Goal: Task Accomplishment & Management: Use online tool/utility

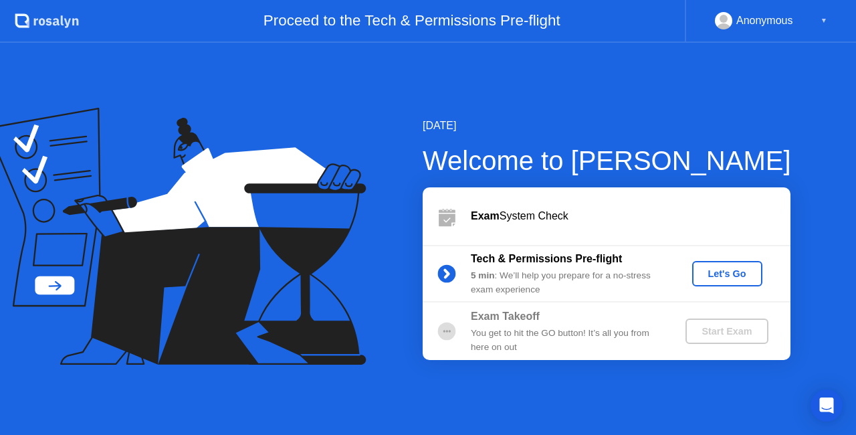
click at [721, 269] on div "Let's Go" at bounding box center [726, 273] width 59 height 11
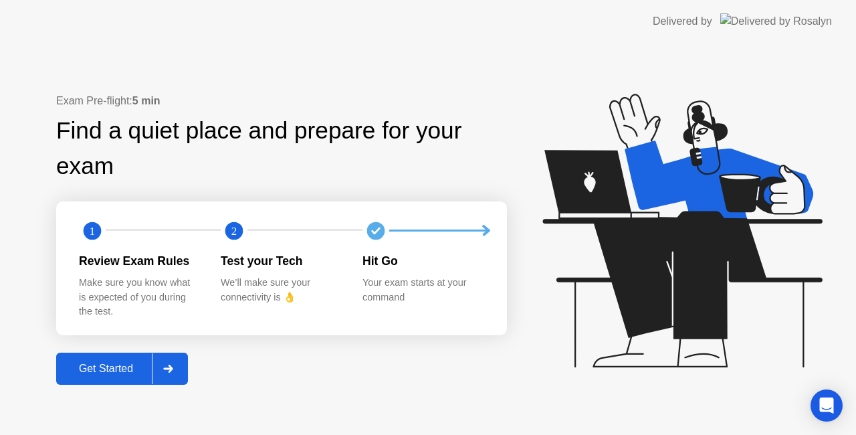
click at [132, 370] on div "Get Started" at bounding box center [106, 368] width 92 height 12
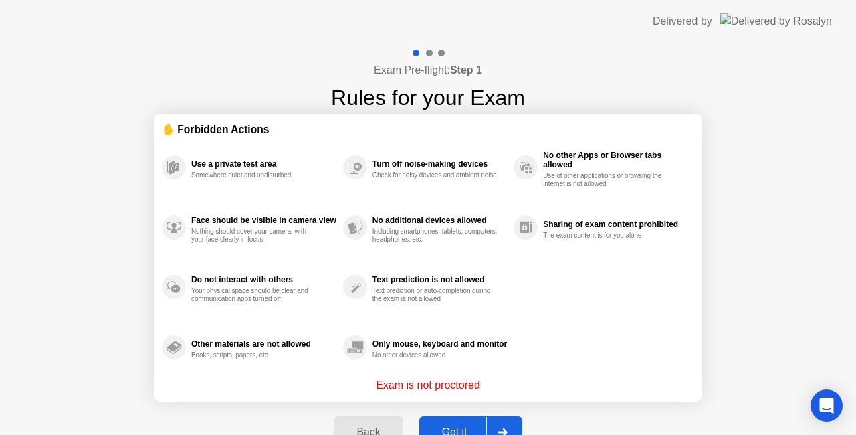
click at [449, 419] on button "Got it" at bounding box center [470, 432] width 103 height 32
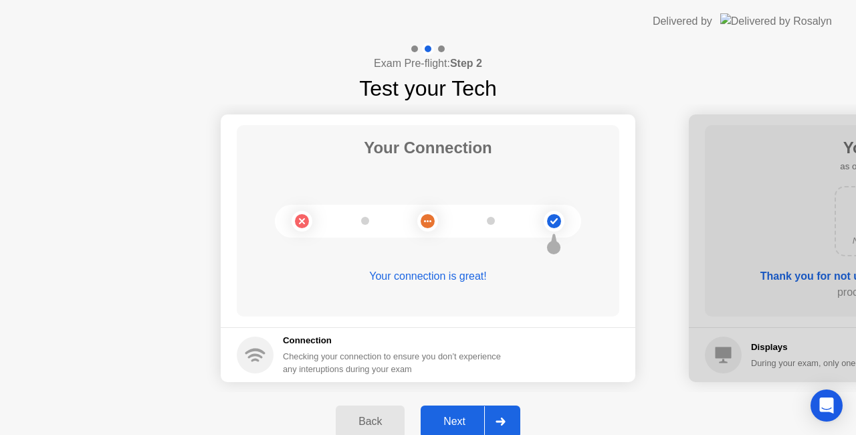
click at [461, 421] on div "Next" at bounding box center [454, 421] width 59 height 12
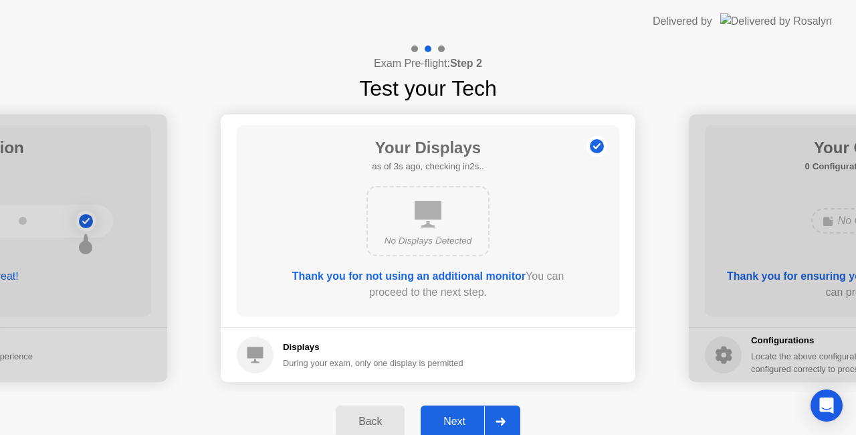
click at [447, 423] on div "Next" at bounding box center [454, 421] width 59 height 12
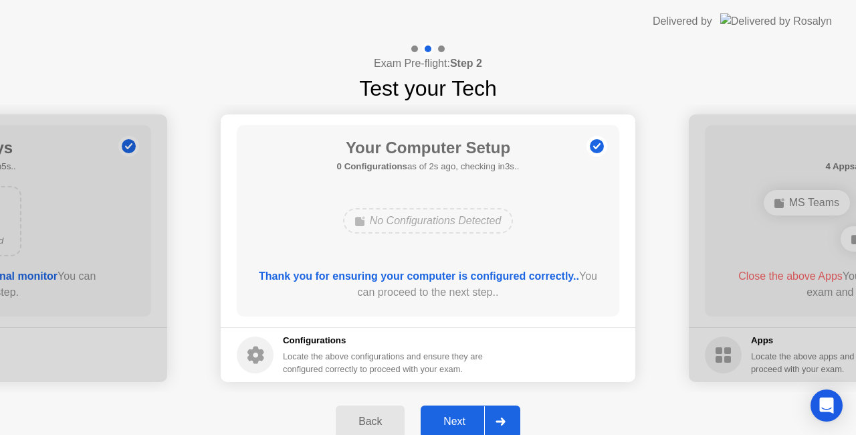
click at [463, 416] on div "Next" at bounding box center [454, 421] width 59 height 12
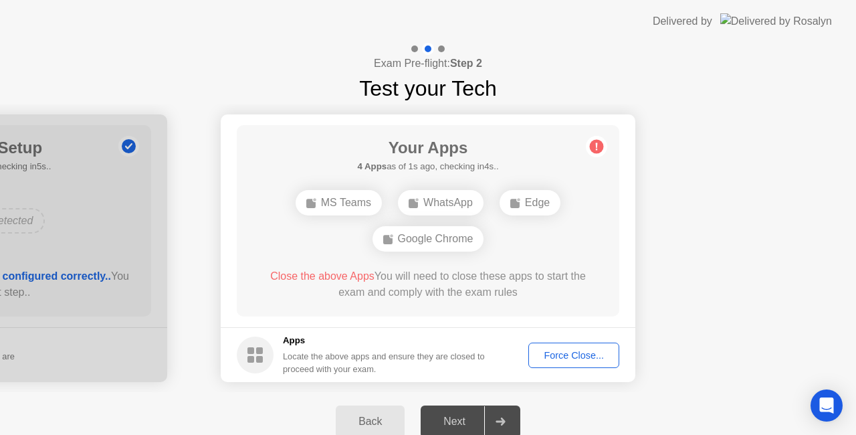
click at [585, 358] on div "Force Close..." at bounding box center [574, 355] width 82 height 11
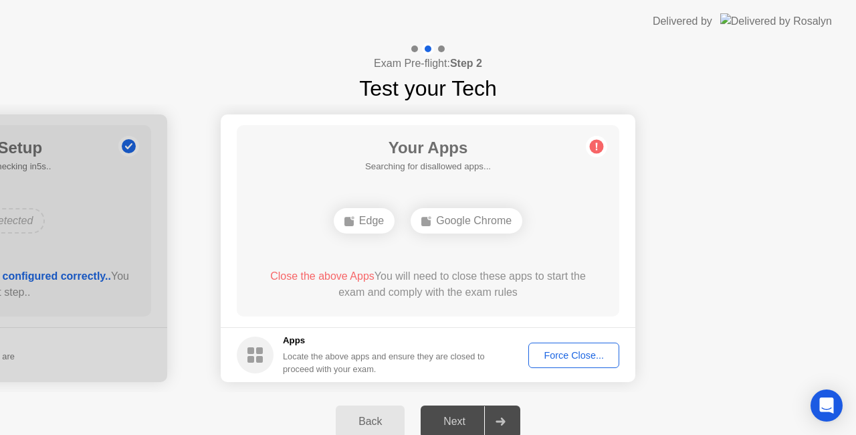
click at [485, 247] on div "Your Apps Searching for disallowed apps... Edge Google Chrome Close the above A…" at bounding box center [428, 220] width 382 height 191
click at [468, 211] on div "Google Chrome" at bounding box center [466, 220] width 112 height 25
click at [588, 350] on div "Force Close..." at bounding box center [574, 355] width 82 height 11
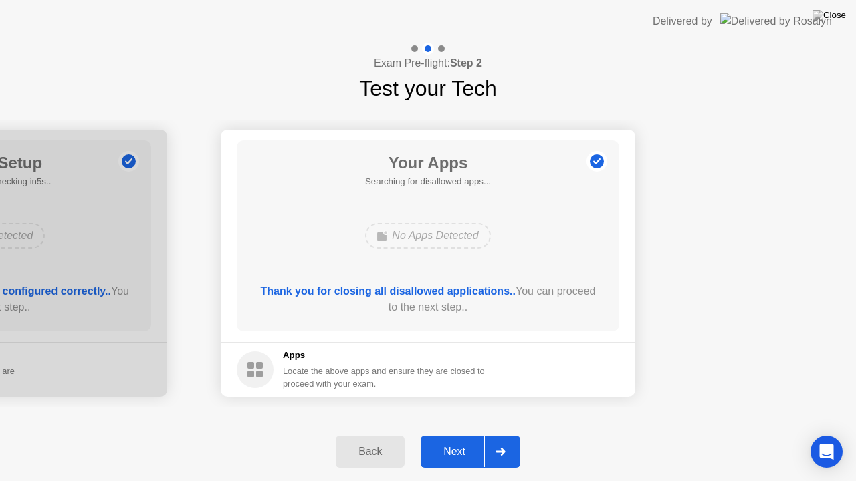
click at [463, 434] on div "Next" at bounding box center [454, 452] width 59 height 12
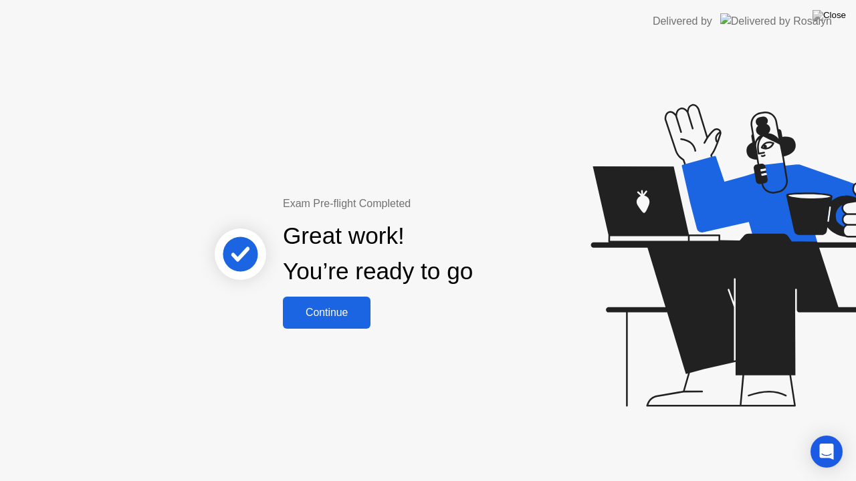
click at [357, 315] on div "Continue" at bounding box center [327, 313] width 80 height 12
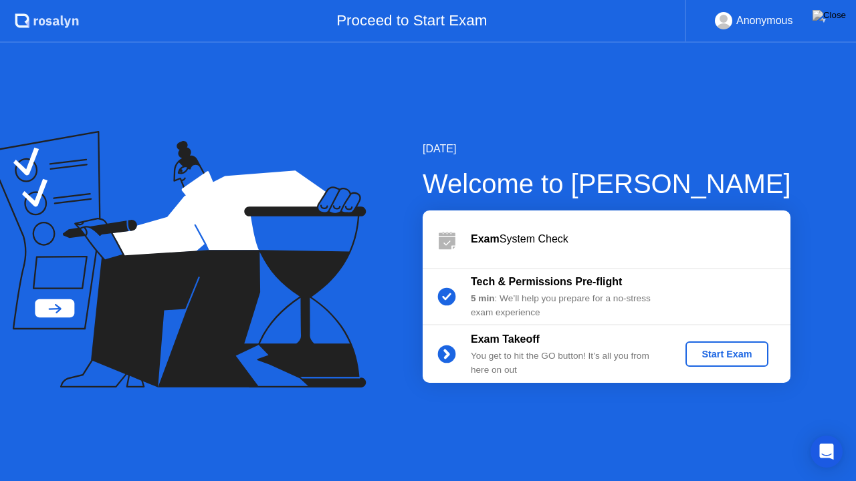
click at [755, 357] on div "Start Exam" at bounding box center [727, 354] width 72 height 11
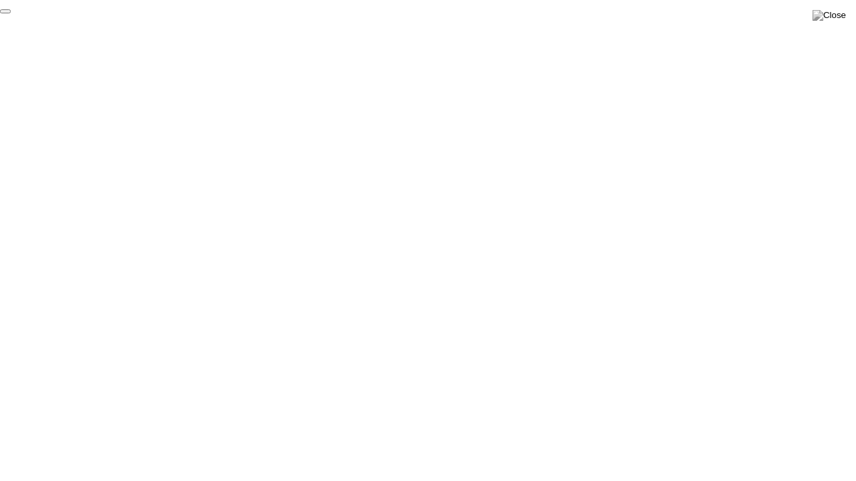
click div "End Proctoring Session"
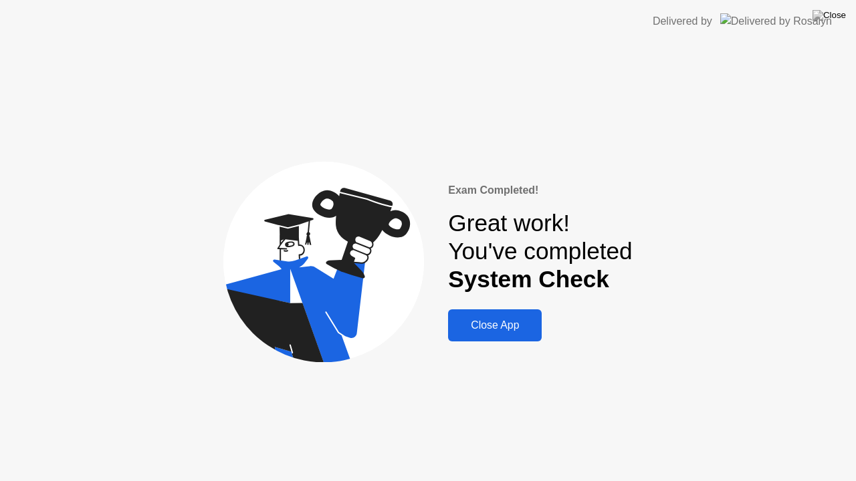
click at [519, 324] on div "Close App" at bounding box center [495, 326] width 86 height 12
